Goal: Information Seeking & Learning: Learn about a topic

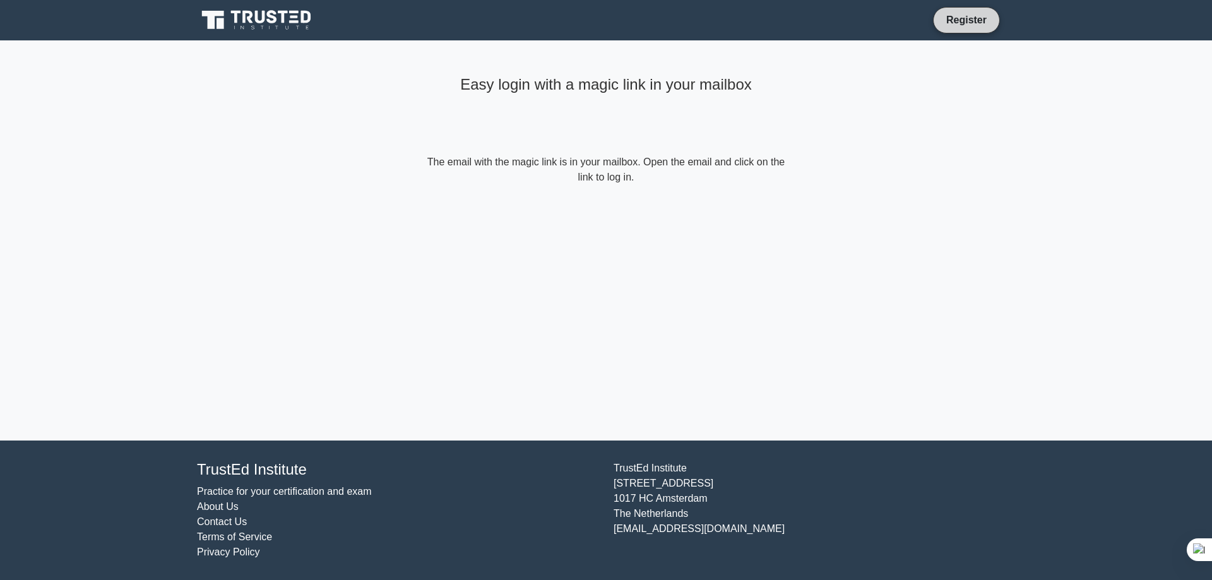
click at [954, 17] on link "Register" at bounding box center [967, 20] width 56 height 16
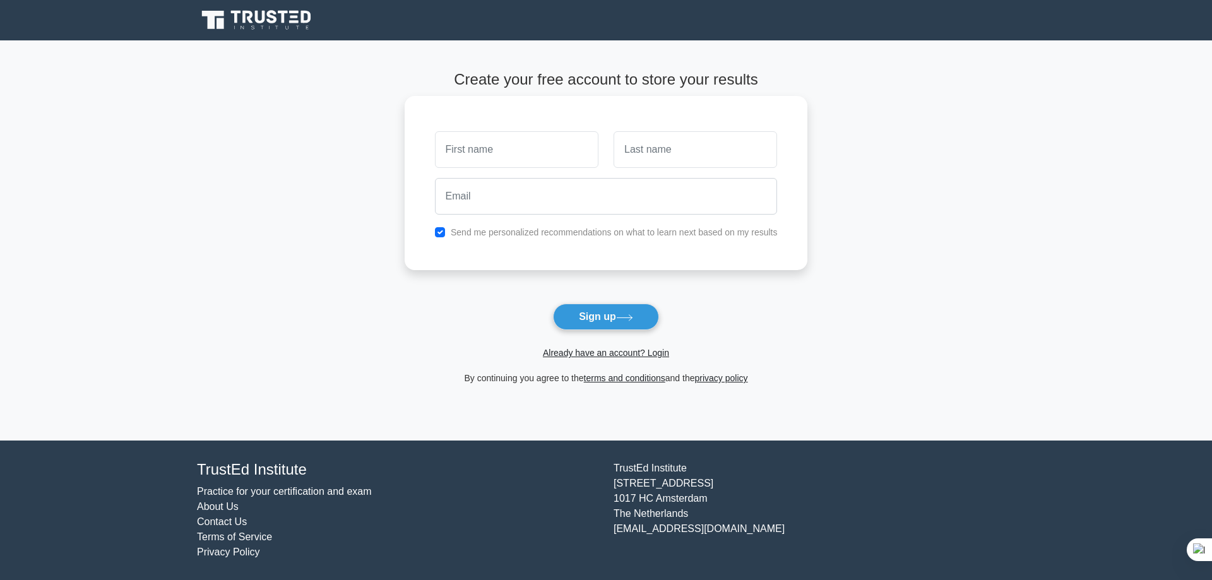
click at [515, 151] on input "text" at bounding box center [517, 149] width 164 height 37
type input "Reinaldo"
click at [670, 148] on input "text" at bounding box center [696, 149] width 164 height 37
type input "Ali"
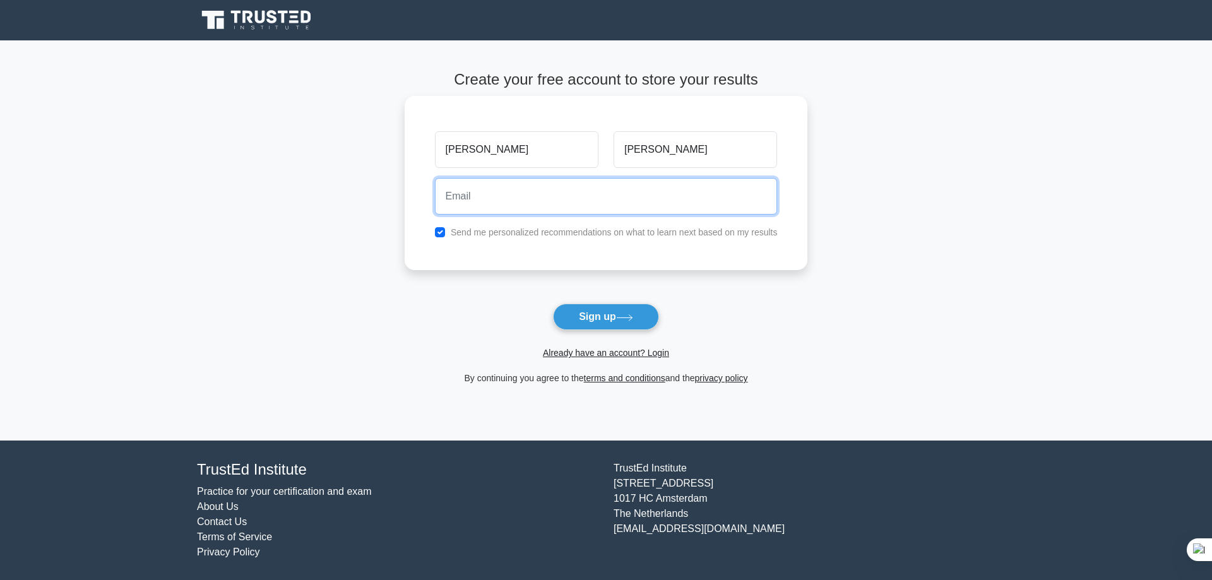
click at [512, 191] on input "email" at bounding box center [606, 196] width 343 height 37
type input "reinaldo.juma@gmail.com"
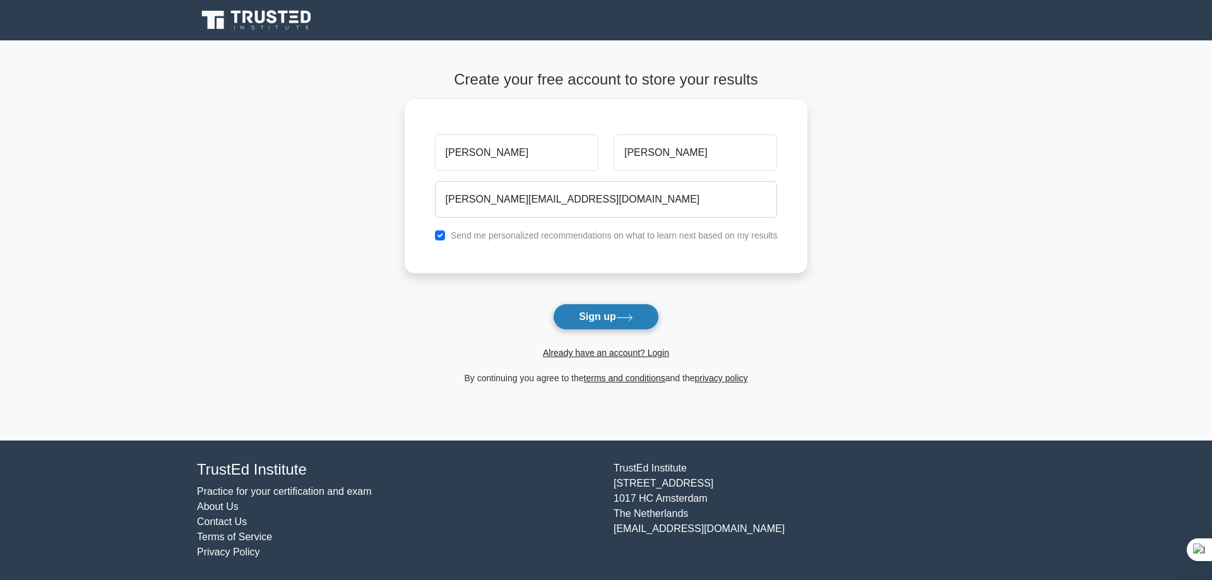
click at [600, 317] on button "Sign up" at bounding box center [606, 317] width 106 height 27
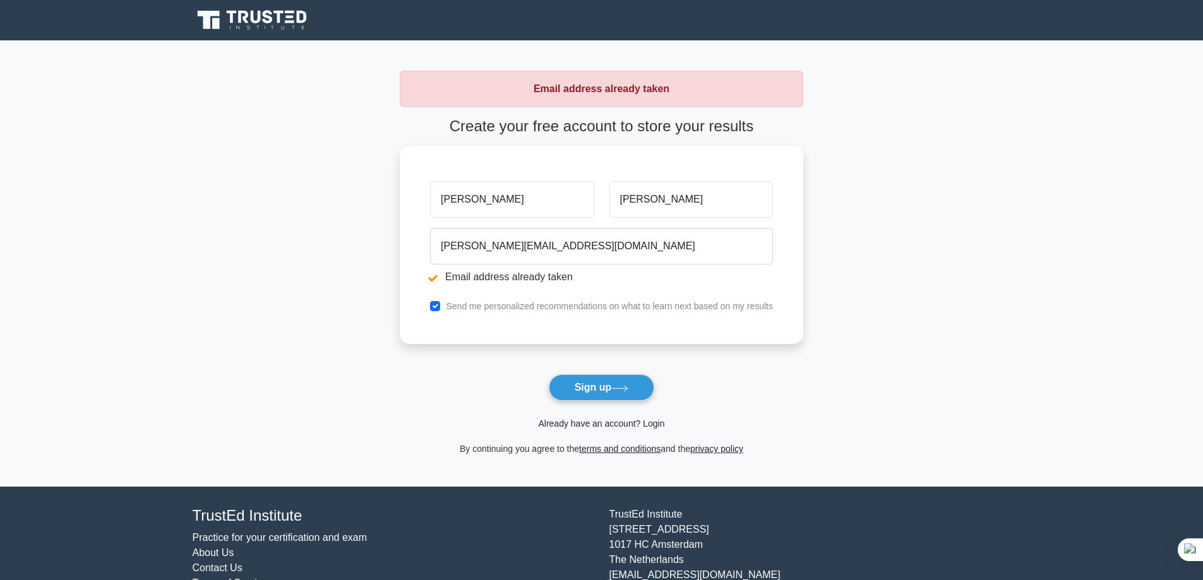
click at [614, 424] on link "Already have an account? Login" at bounding box center [601, 424] width 126 height 10
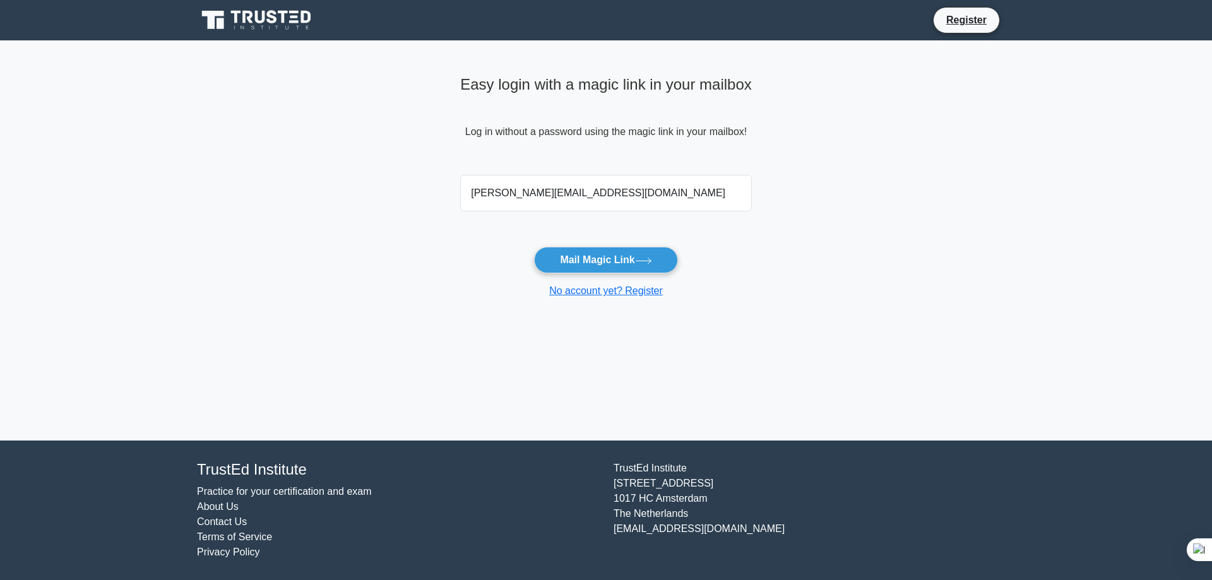
click at [598, 257] on button "Mail Magic Link" at bounding box center [605, 260] width 143 height 27
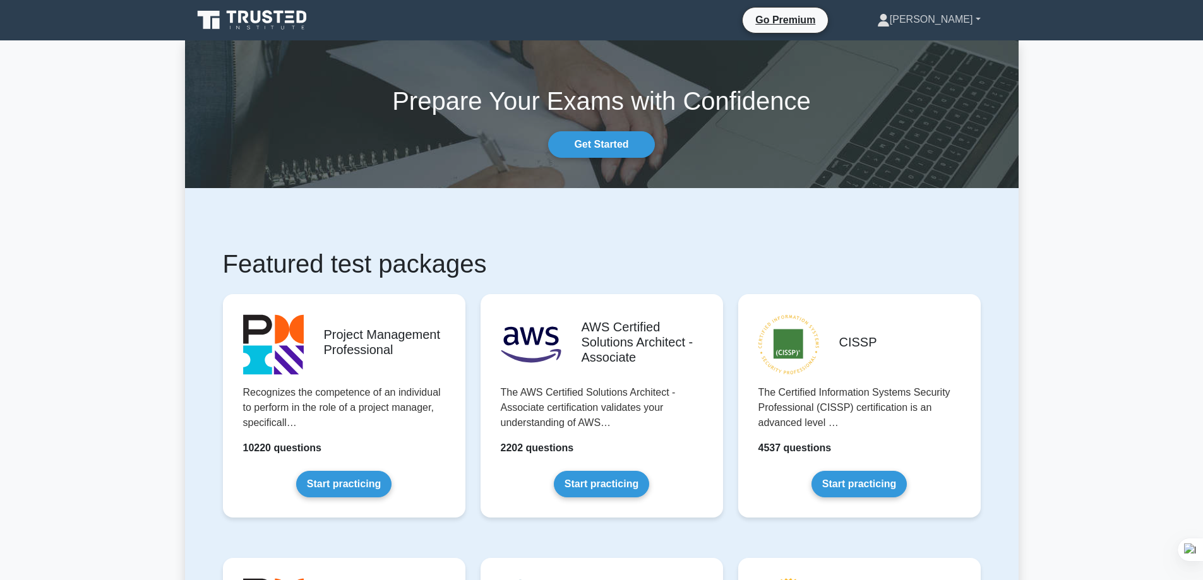
click at [972, 19] on link "[PERSON_NAME]" at bounding box center [929, 19] width 164 height 25
click at [892, 51] on link "Profile" at bounding box center [897, 49] width 100 height 20
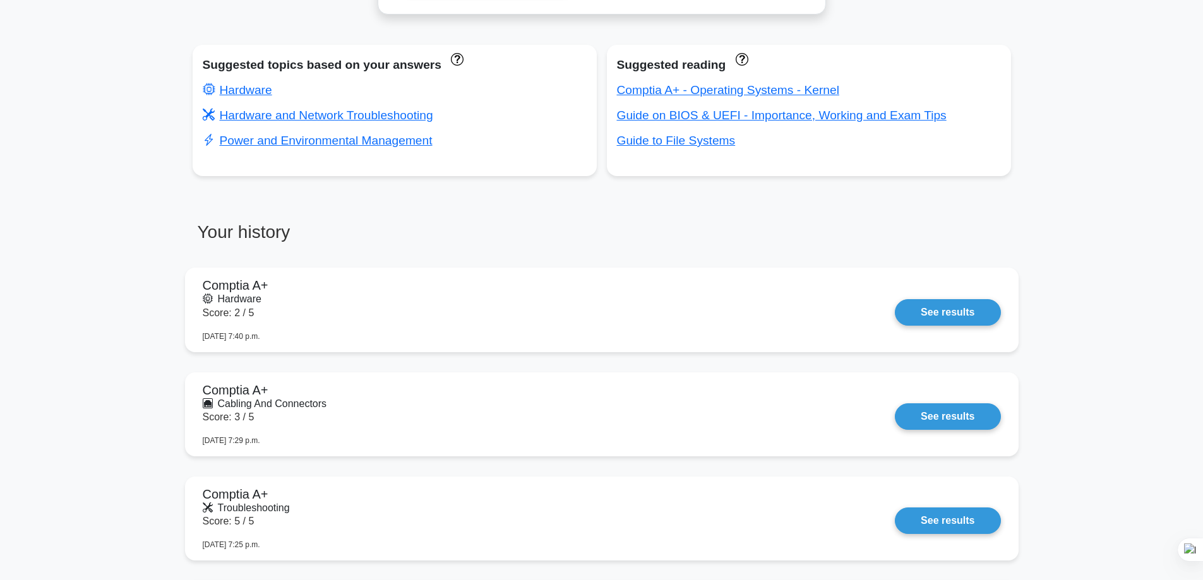
scroll to position [734, 0]
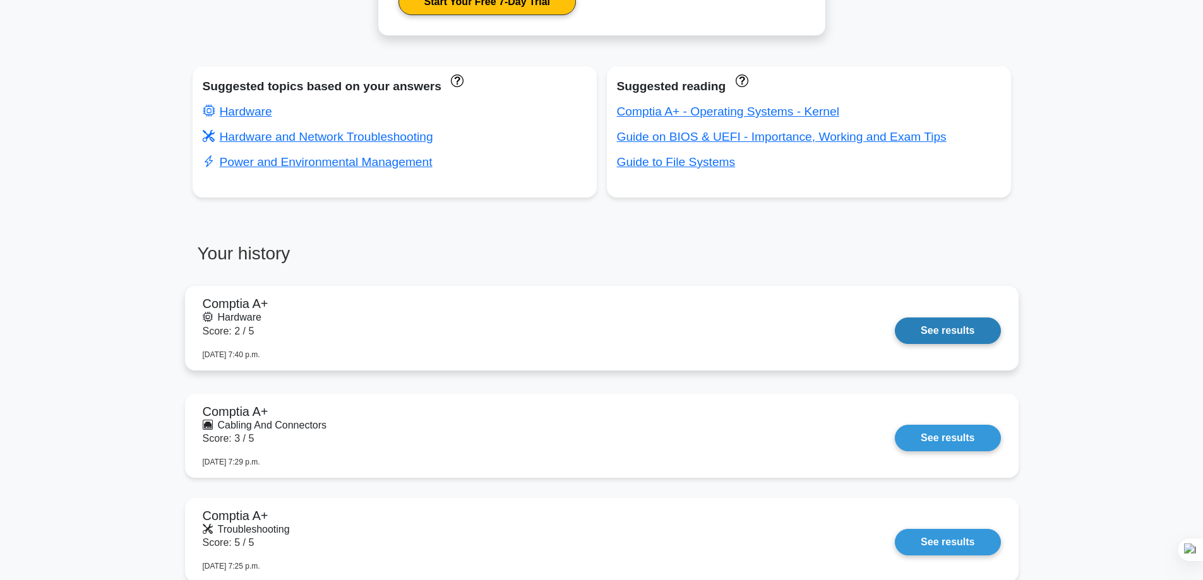
click at [952, 335] on link "See results" at bounding box center [947, 331] width 105 height 27
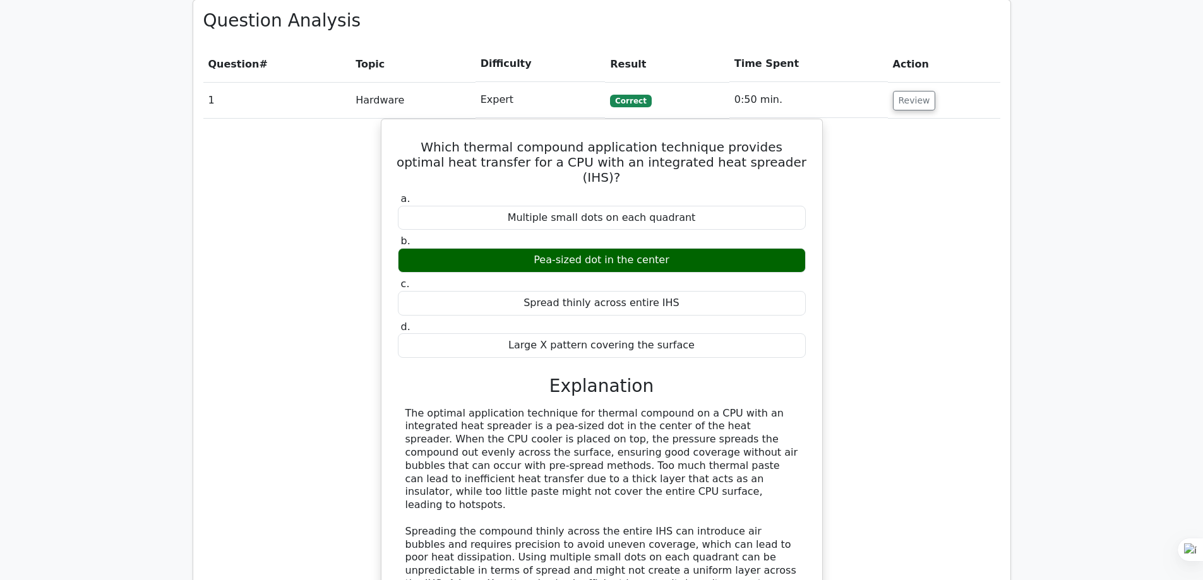
scroll to position [916, 0]
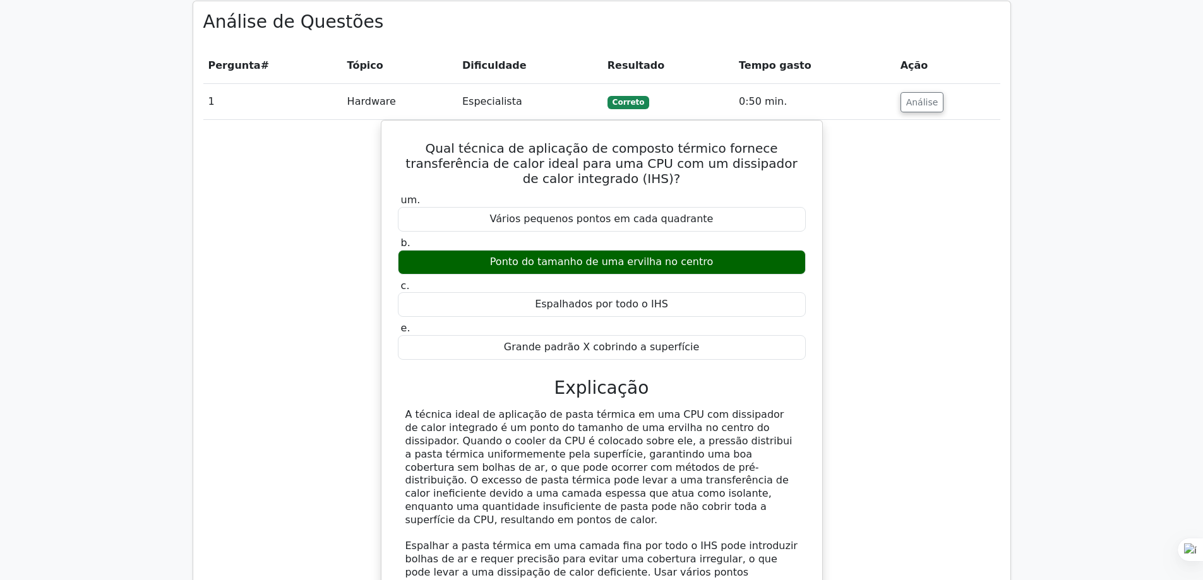
click at [1093, 208] on main "image/svg+xml Torne-se Premium Pacote de preparação para o CompTIA A+ (2025) 49…" at bounding box center [601, 269] width 1203 height 2290
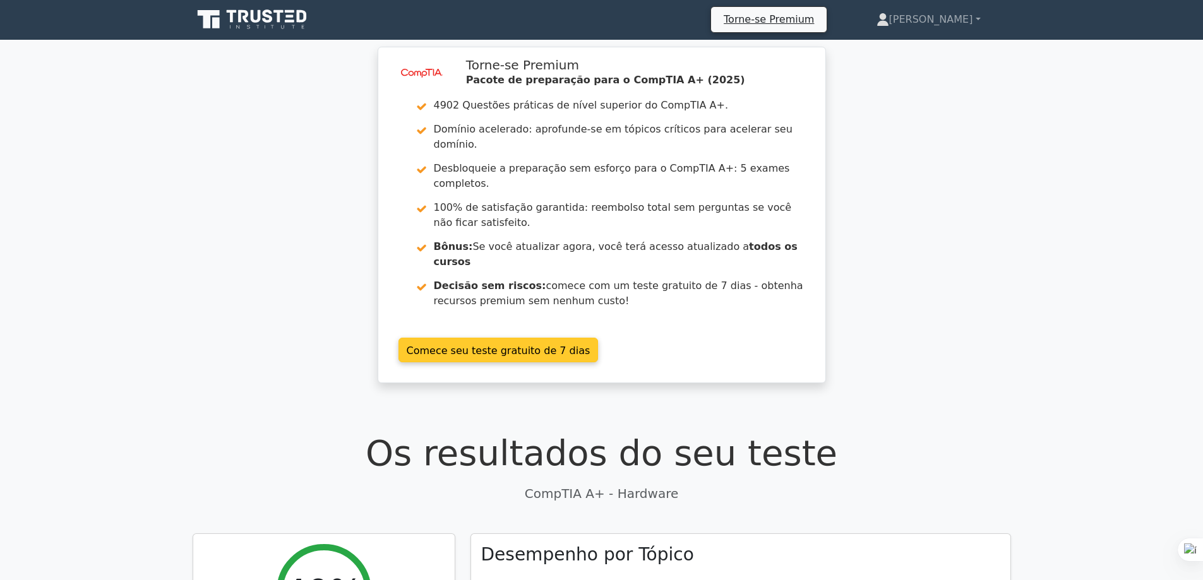
scroll to position [0, 0]
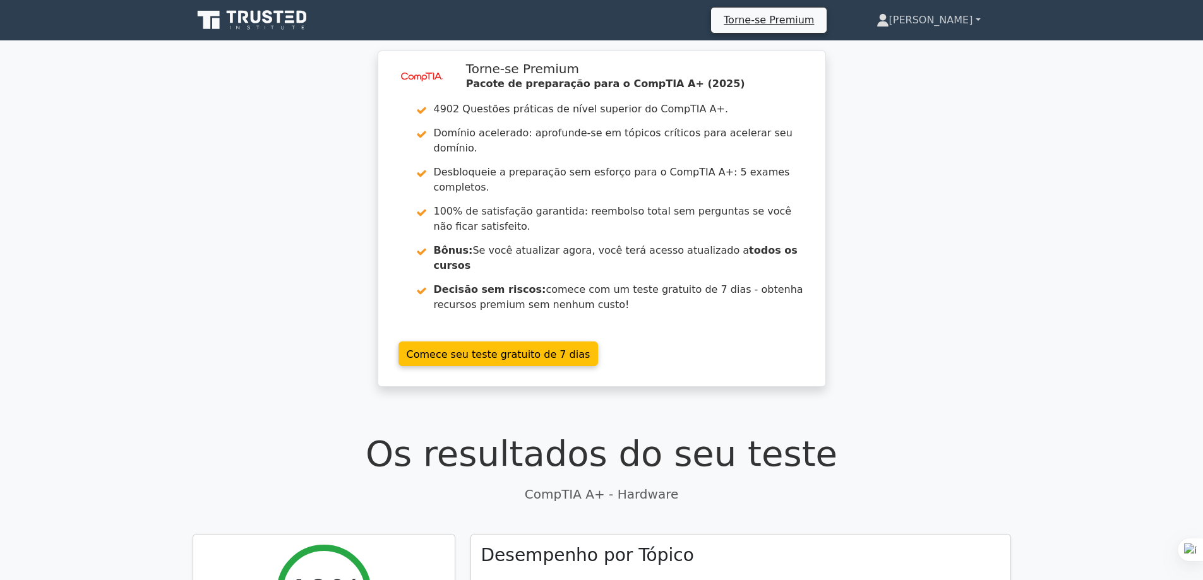
drag, startPoint x: 574, startPoint y: 183, endPoint x: 977, endPoint y: 23, distance: 434.1
click at [977, 23] on link "[PERSON_NAME]" at bounding box center [928, 20] width 165 height 25
click at [882, 46] on font "Perfil" at bounding box center [869, 50] width 25 height 12
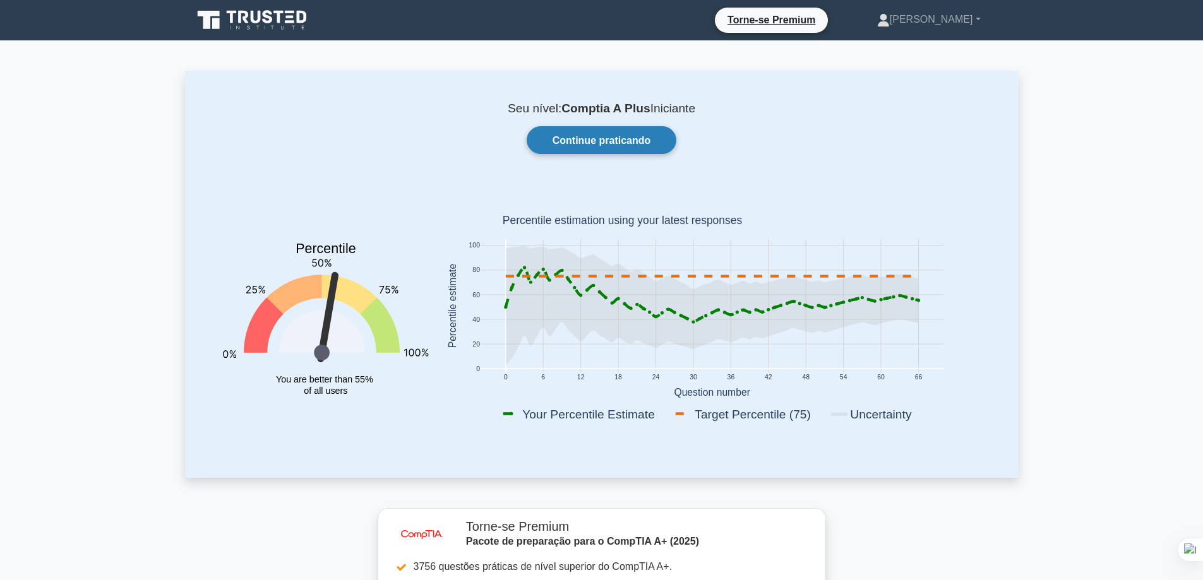
click at [579, 144] on font "Continue praticando" at bounding box center [601, 140] width 98 height 11
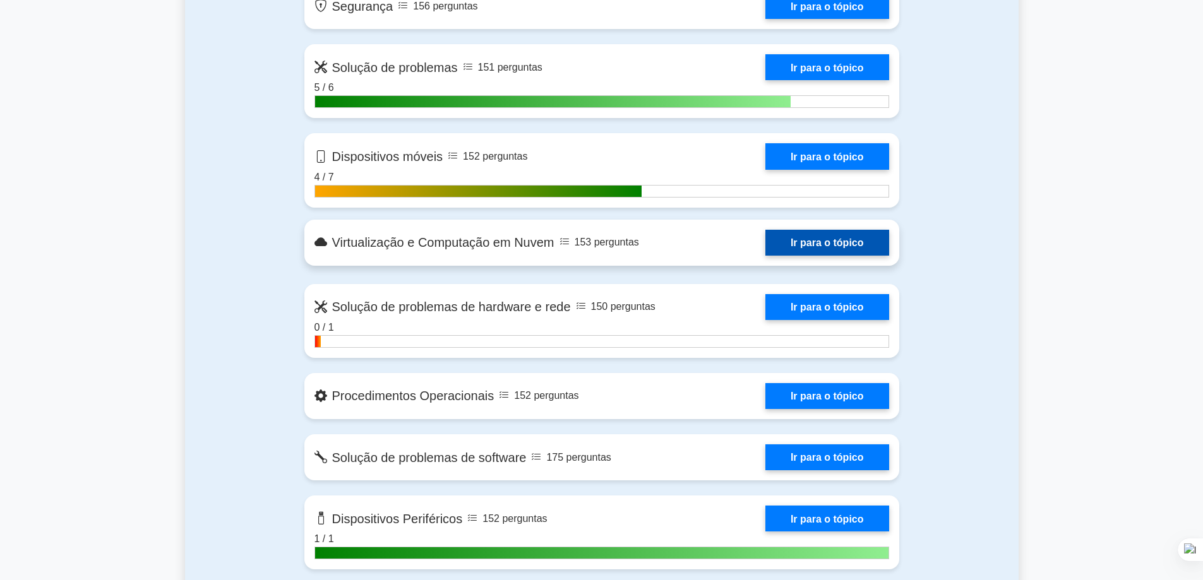
scroll to position [758, 0]
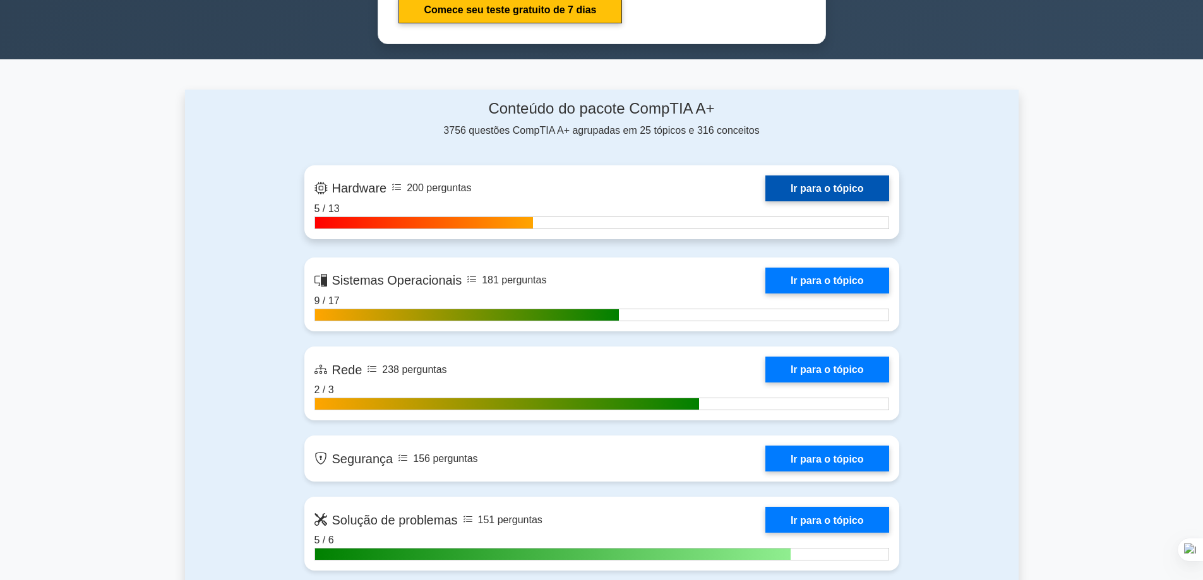
click at [844, 178] on link "Ir para o tópico" at bounding box center [827, 189] width 124 height 26
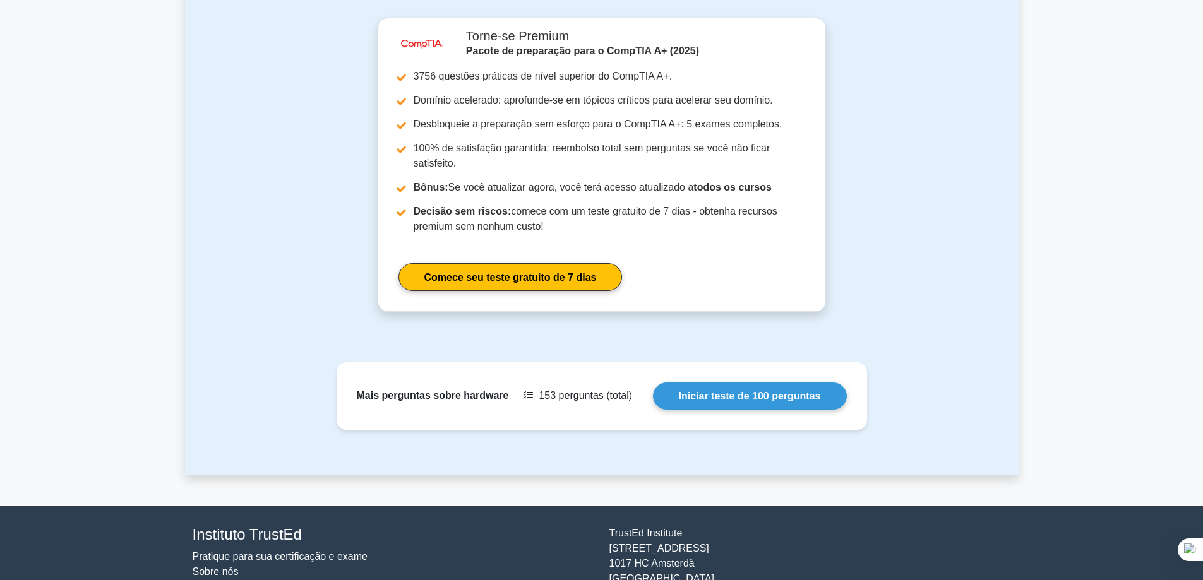
scroll to position [880, 0]
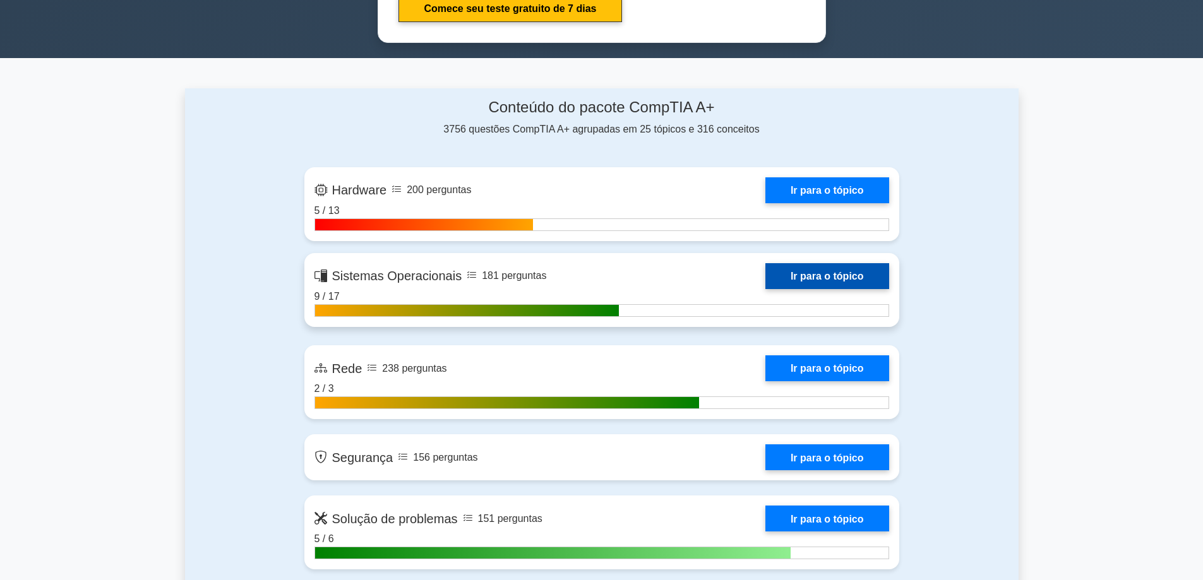
scroll to position [759, 0]
click at [831, 282] on link "Ir para o tópico" at bounding box center [827, 276] width 124 height 26
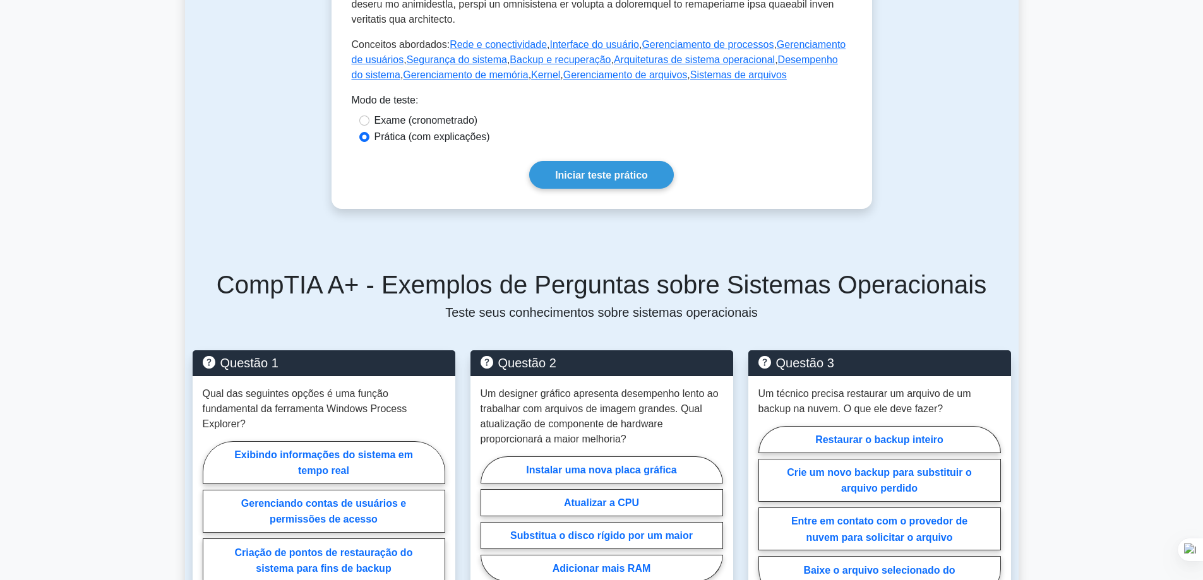
scroll to position [500, 0]
